Goal: Use online tool/utility: Use online tool/utility

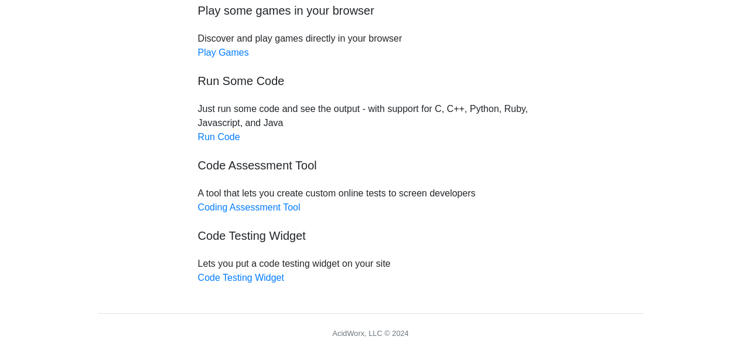
scroll to position [188, 0]
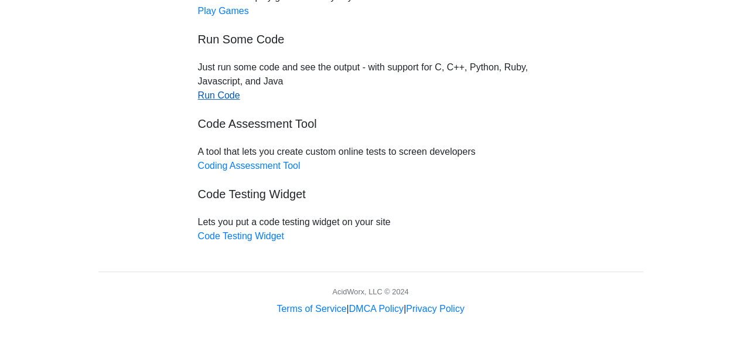
click at [221, 97] on link "Run Code" at bounding box center [219, 95] width 42 height 10
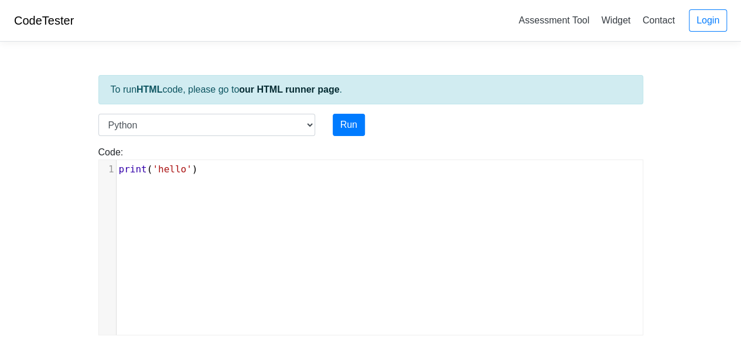
scroll to position [117, 0]
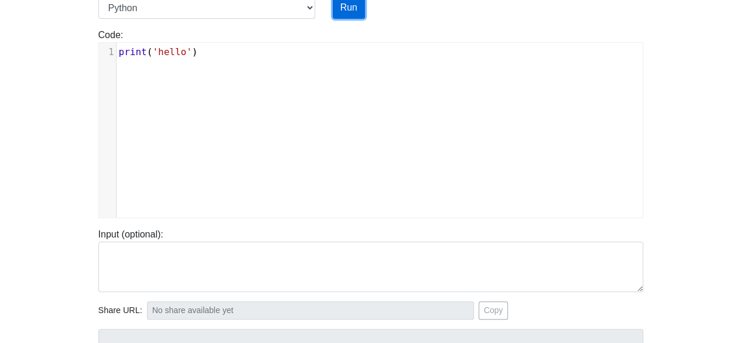
click at [349, 8] on button "Run" at bounding box center [349, 7] width 32 height 22
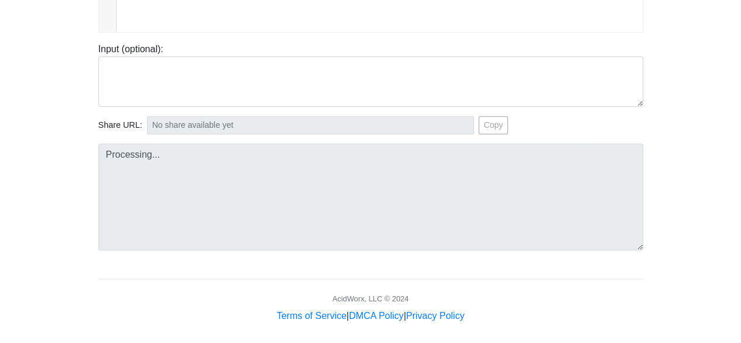
scroll to position [308, 0]
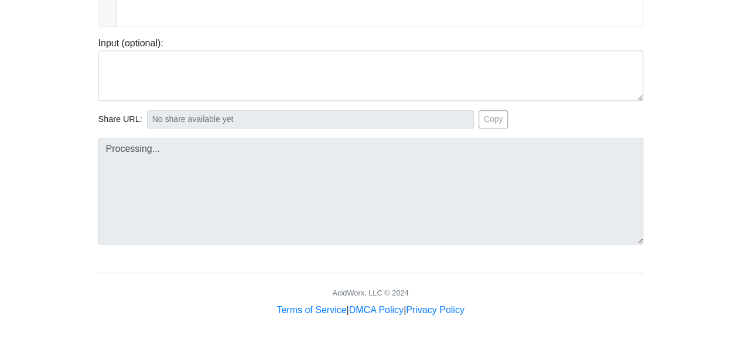
type input "[URL][DOMAIN_NAME]"
type textarea "Stdout: hello"
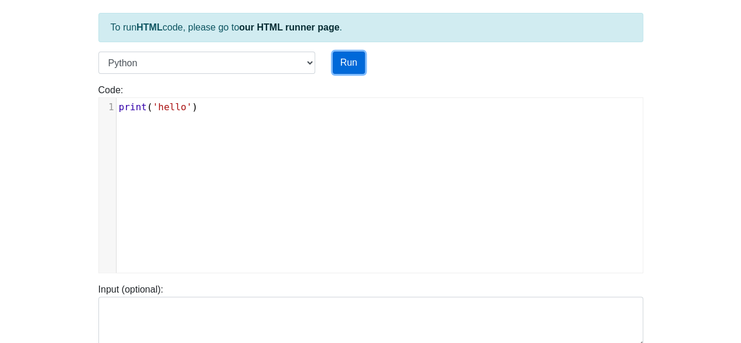
scroll to position [0, 0]
